Goal: Obtain resource: Obtain resource

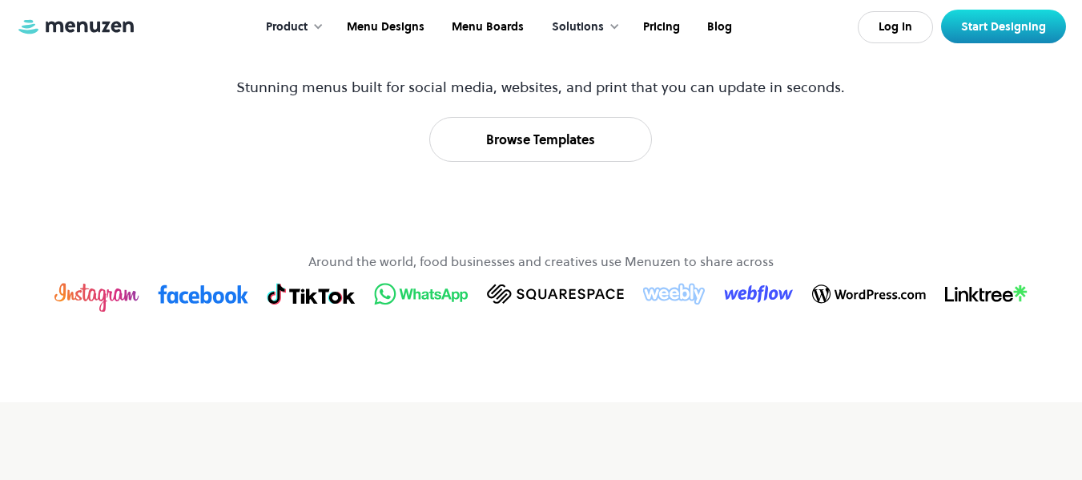
scroll to position [861, 0]
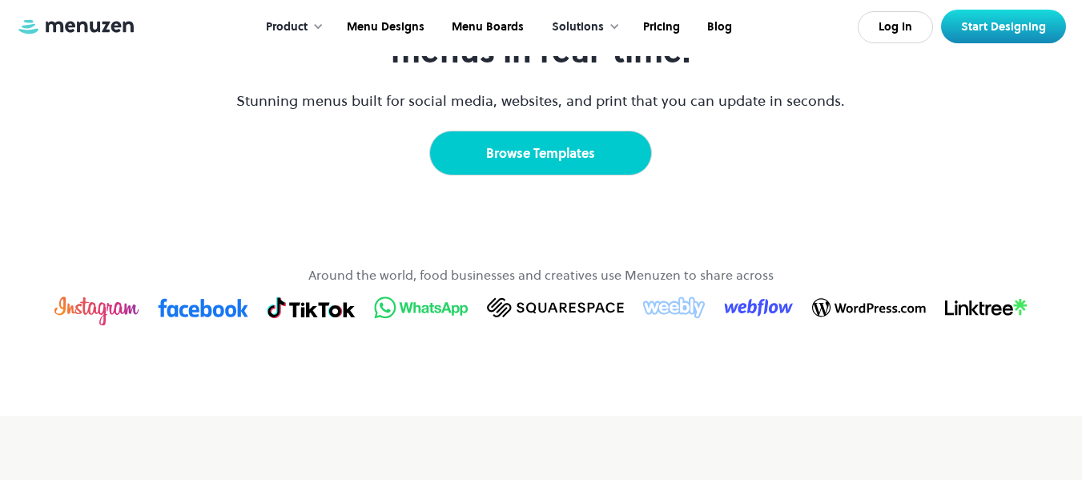
click at [554, 175] on link "Browse Templates" at bounding box center [540, 153] width 223 height 45
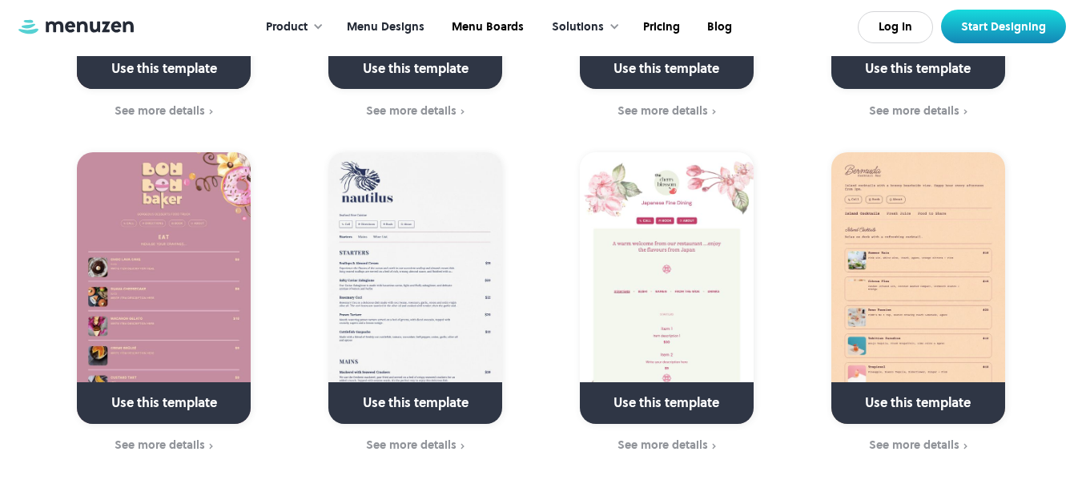
scroll to position [5059, 0]
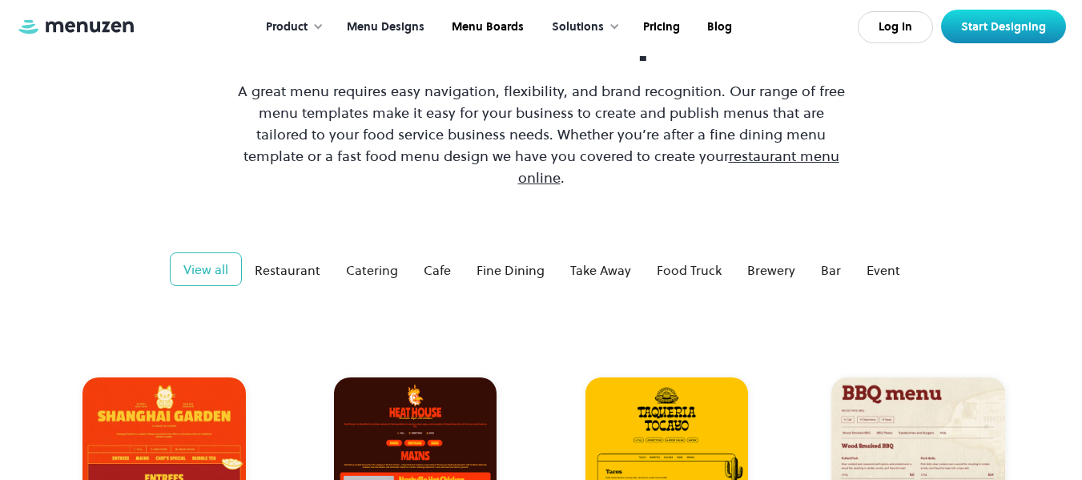
scroll to position [95, 0]
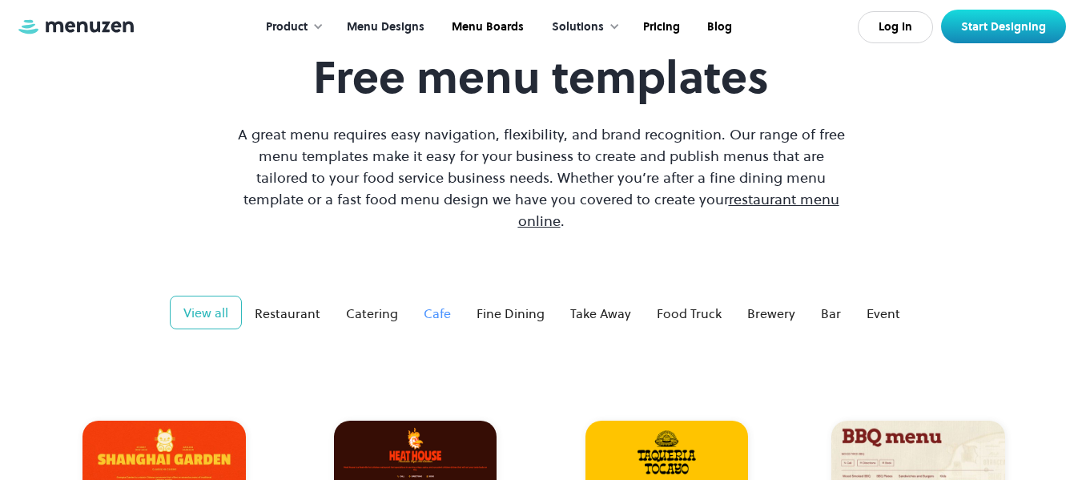
click at [434, 304] on div "Cafe" at bounding box center [437, 313] width 27 height 19
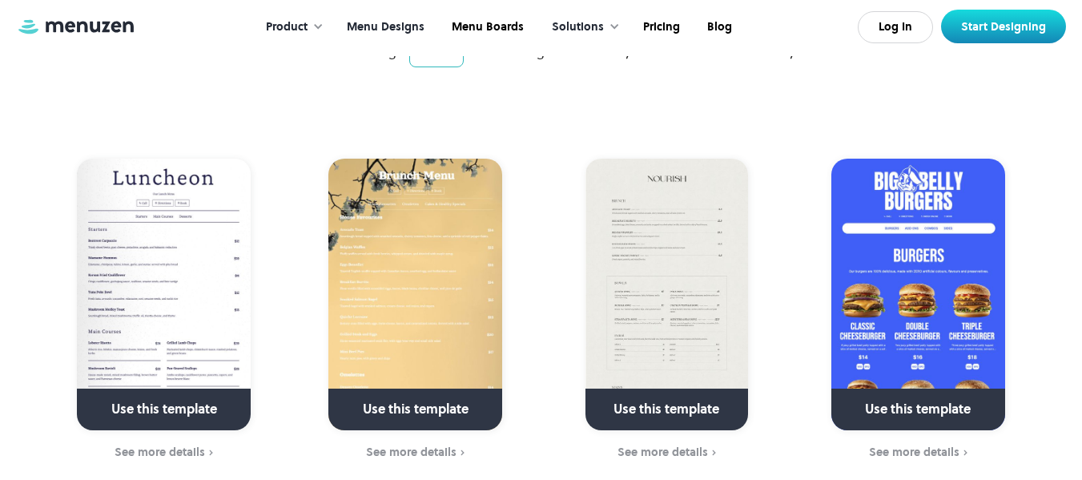
scroll to position [323, 0]
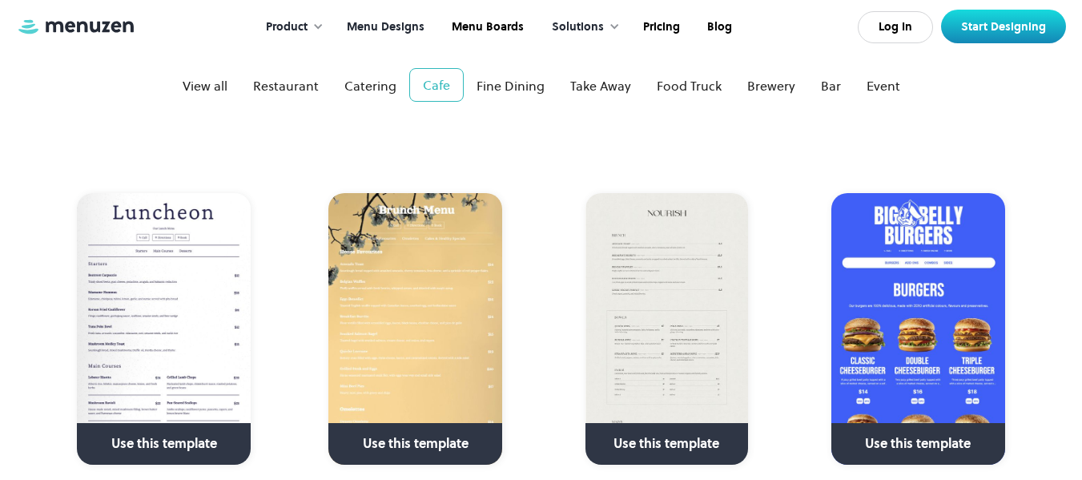
click at [138, 430] on link at bounding box center [165, 450] width 232 height 41
